Goal: Information Seeking & Learning: Learn about a topic

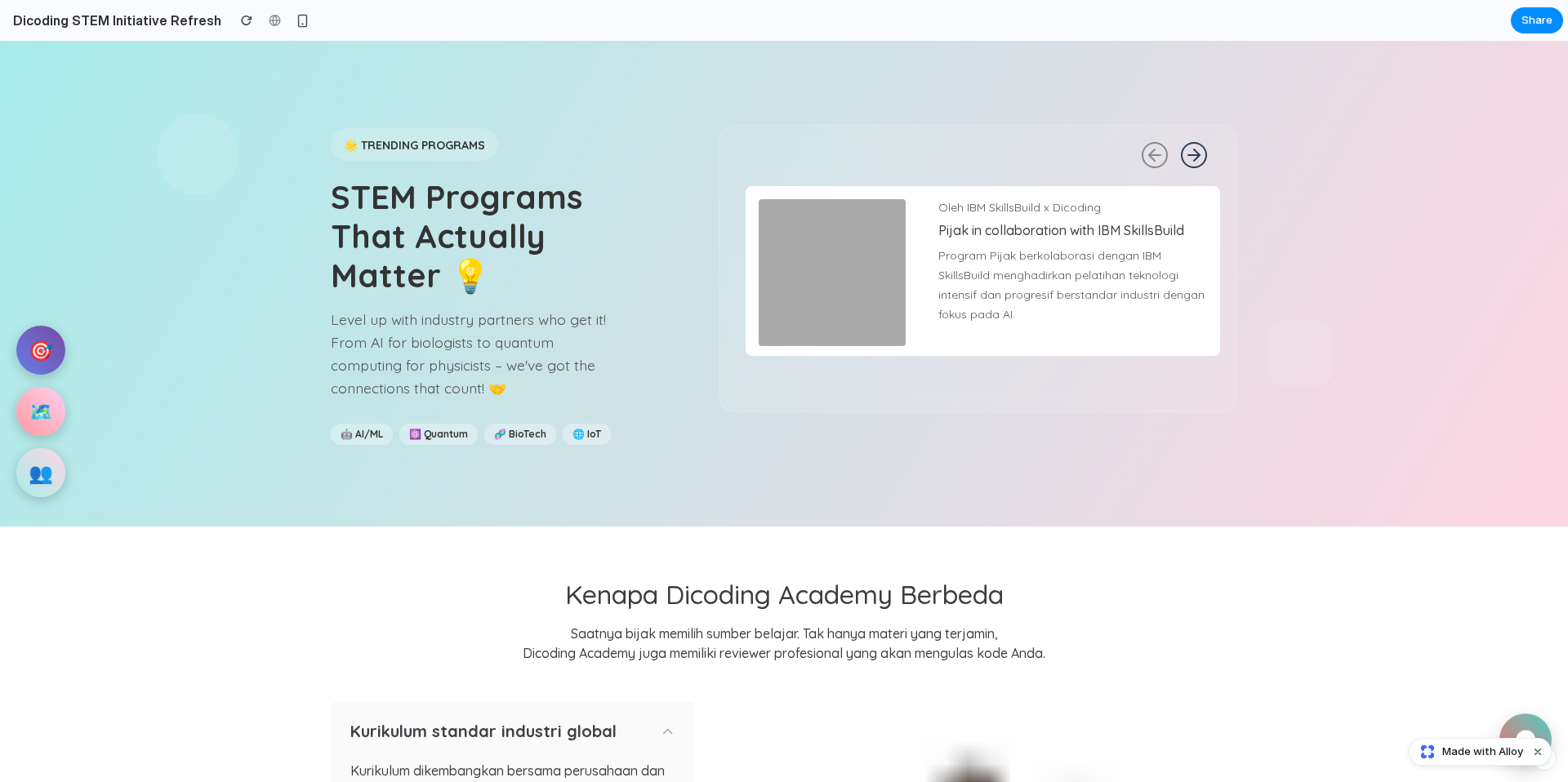
scroll to position [1014, 0]
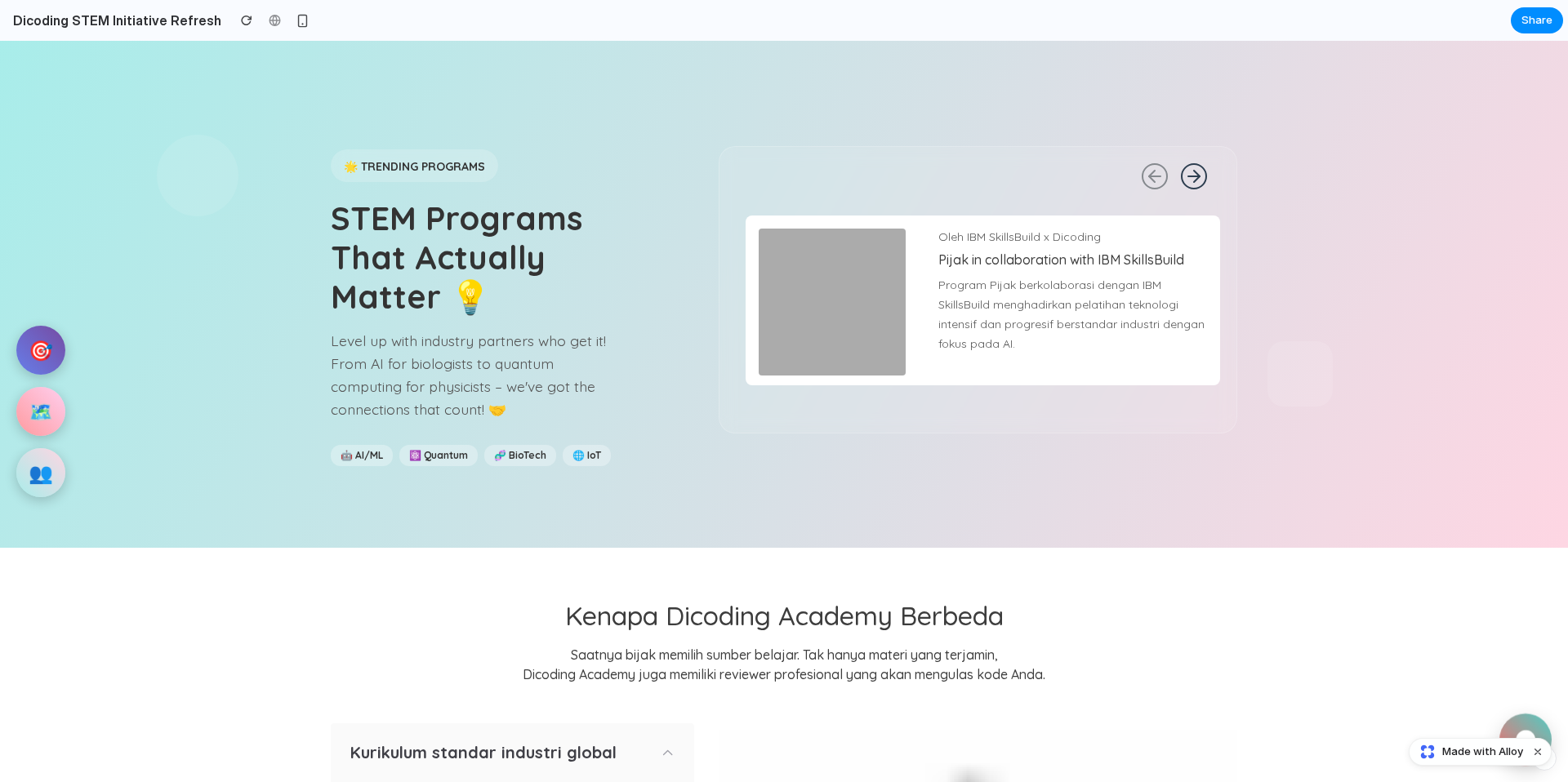
click at [1174, 164] on div at bounding box center [971, 176] width 471 height 26
click at [1184, 173] on icon at bounding box center [1195, 176] width 26 height 26
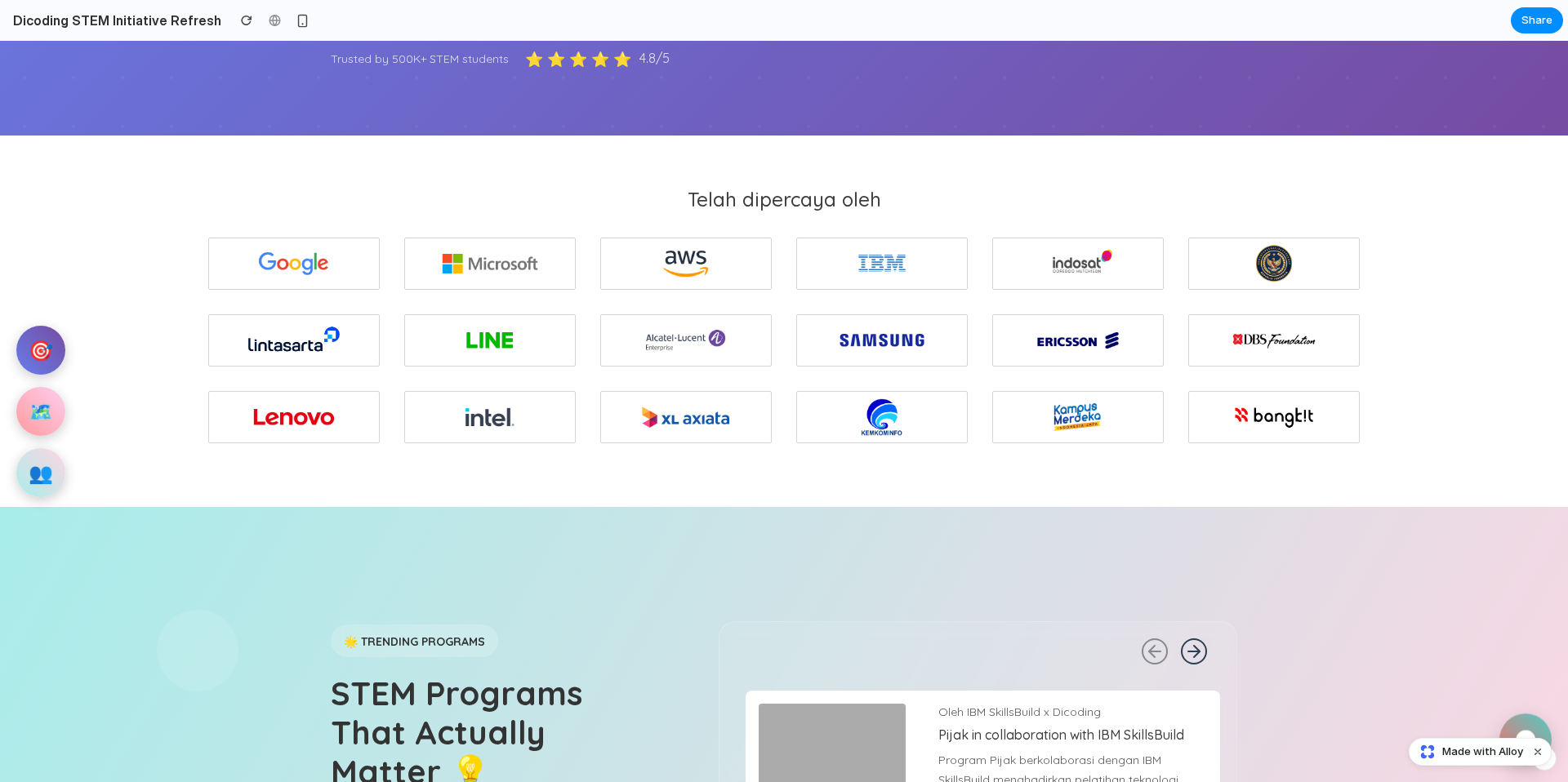
scroll to position [0, 0]
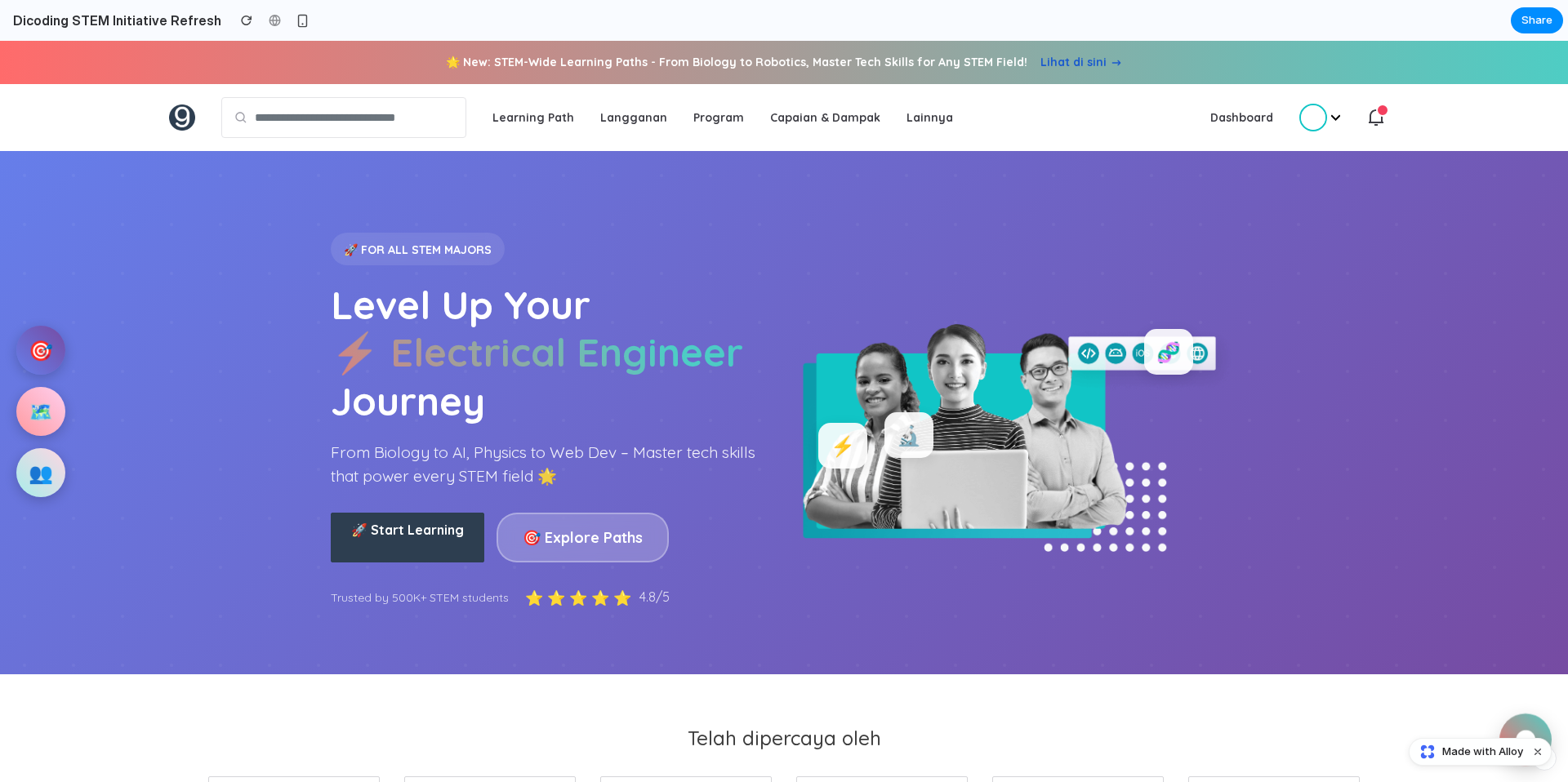
click at [498, 345] on span "⚡ Electrical Engineer" at bounding box center [537, 353] width 412 height 49
click at [542, 364] on span "⚡ Electrical Engineer" at bounding box center [537, 353] width 412 height 49
